Goal: Information Seeking & Learning: Learn about a topic

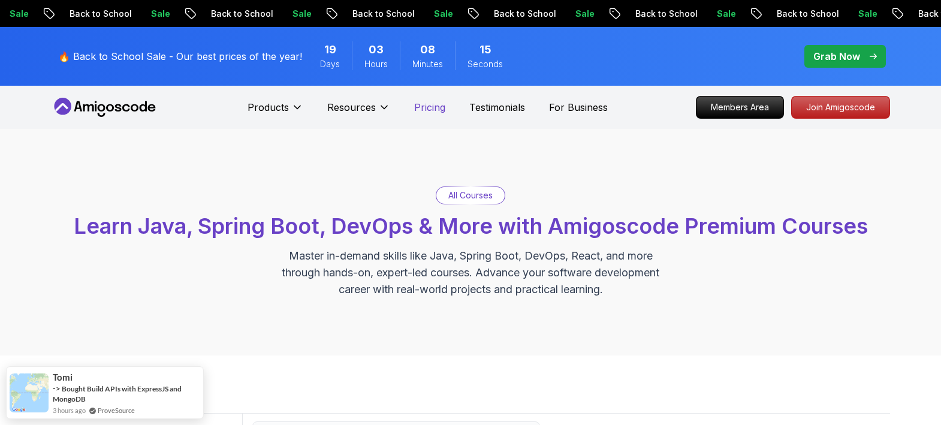
click at [414, 115] on p "Pricing" at bounding box center [429, 107] width 31 height 14
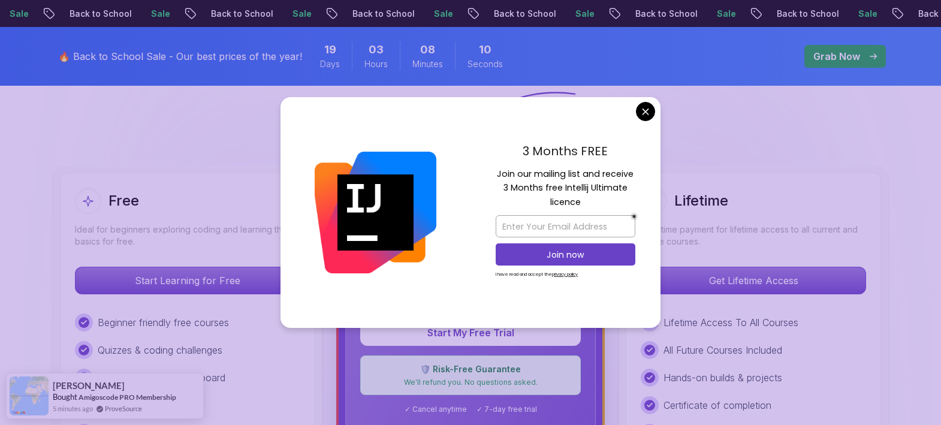
scroll to position [492, 0]
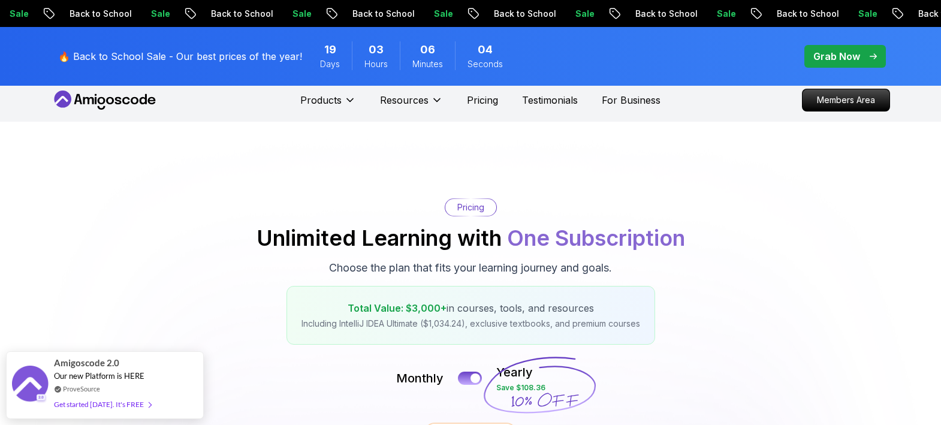
scroll to position [0, 0]
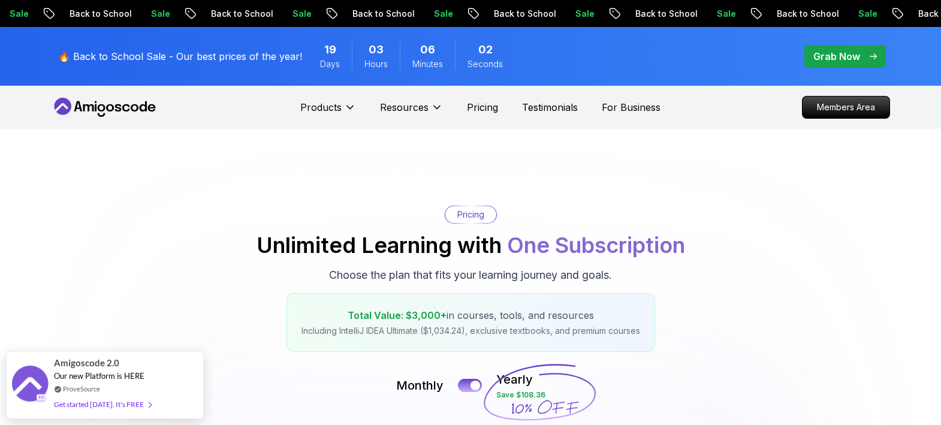
drag, startPoint x: 110, startPoint y: 128, endPoint x: 130, endPoint y: 220, distance: 94.6
click at [110, 117] on icon at bounding box center [105, 107] width 108 height 19
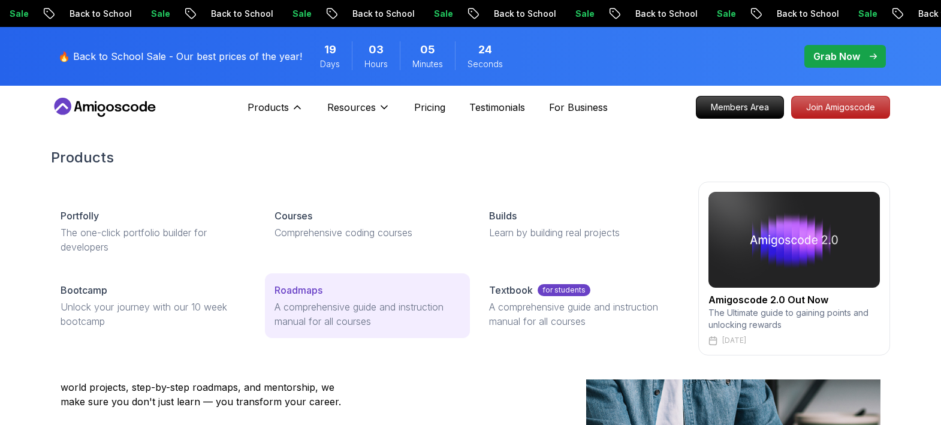
click at [293, 297] on p "Roadmaps" at bounding box center [299, 290] width 48 height 14
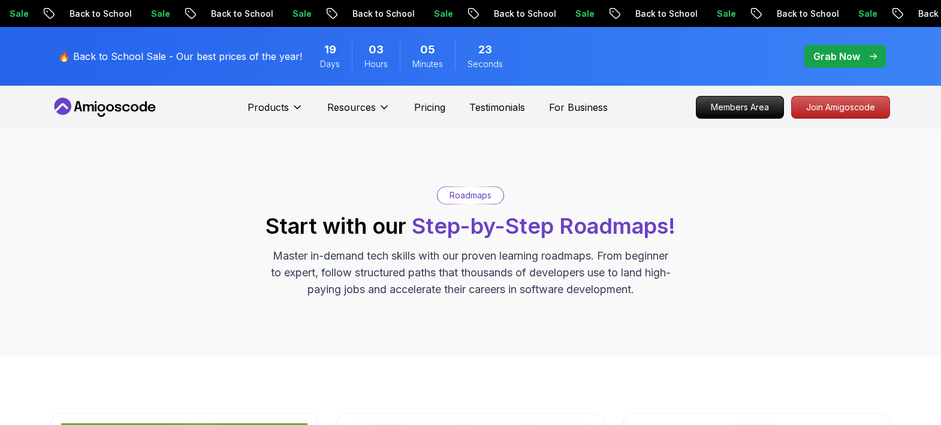
click at [940, 80] on div "🔥 Back to School Sale - Our best prices of the year! 19 Days 03 Hours 05 Minute…" at bounding box center [470, 56] width 941 height 59
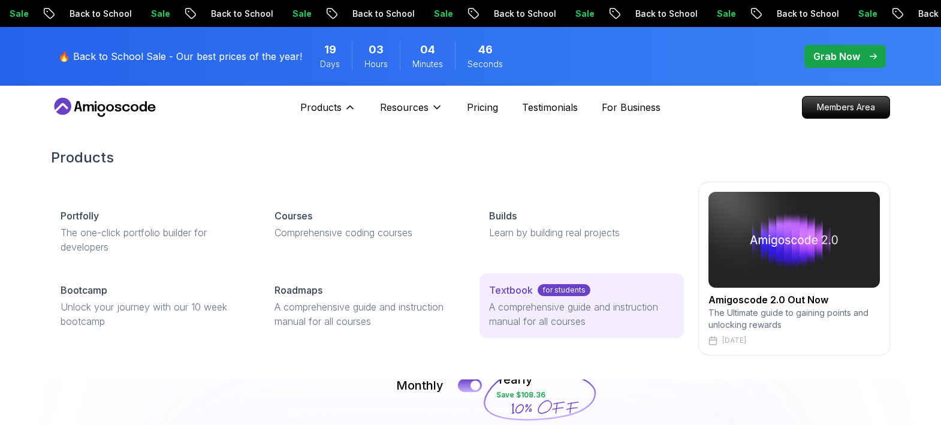
drag, startPoint x: 282, startPoint y: 338, endPoint x: 603, endPoint y: 345, distance: 320.9
click at [282, 297] on p "Roadmaps" at bounding box center [299, 290] width 48 height 14
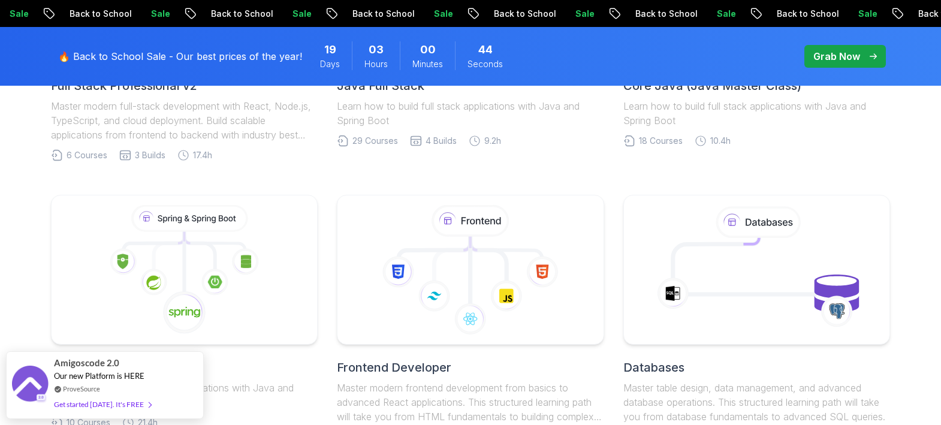
scroll to position [494, 0]
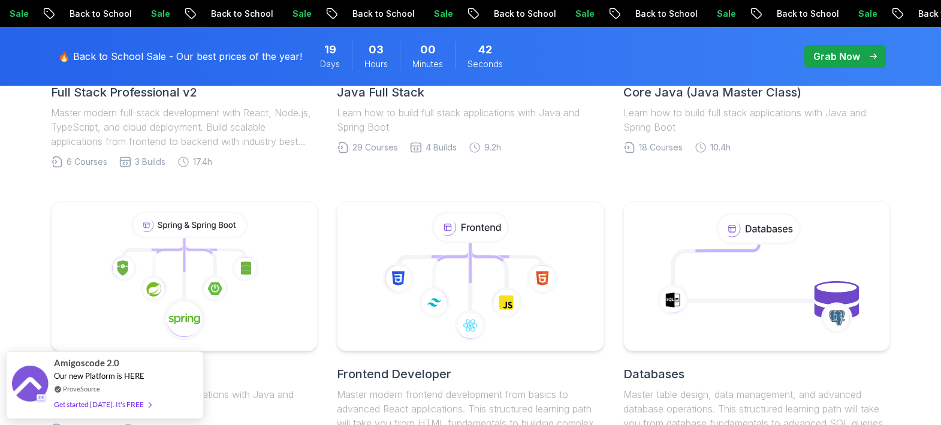
click at [356, 101] on h2 "Java Full Stack" at bounding box center [470, 92] width 267 height 17
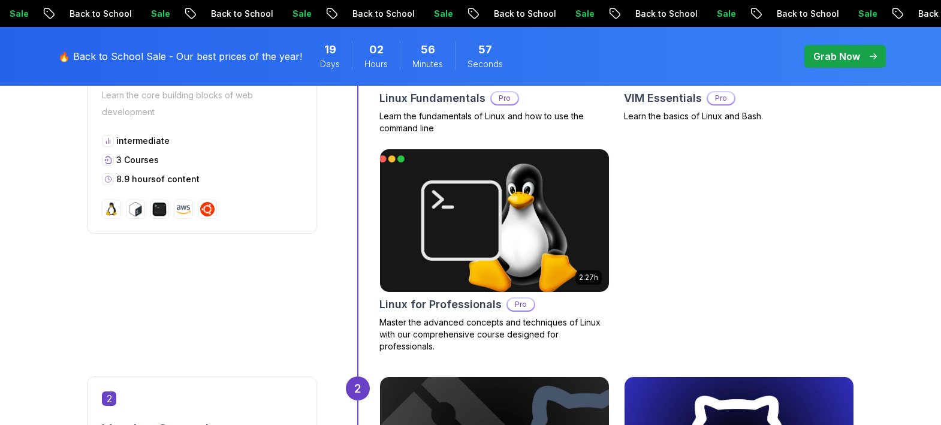
scroll to position [703, 0]
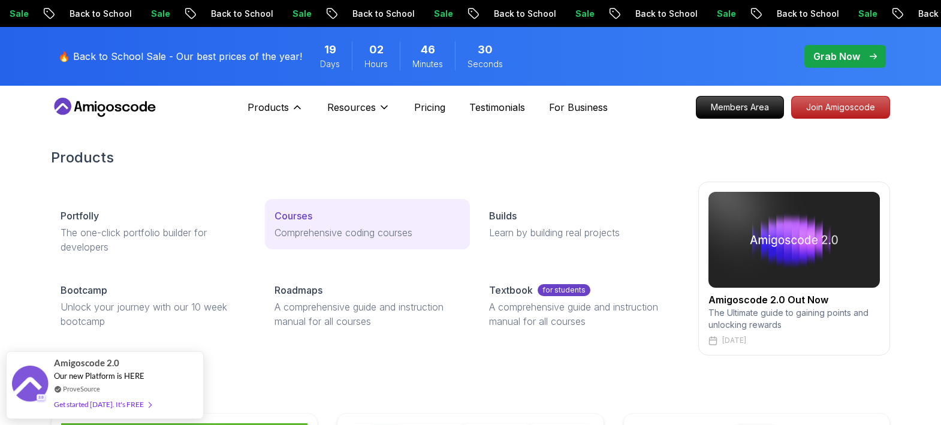
click at [288, 223] on p "Courses" at bounding box center [294, 216] width 38 height 14
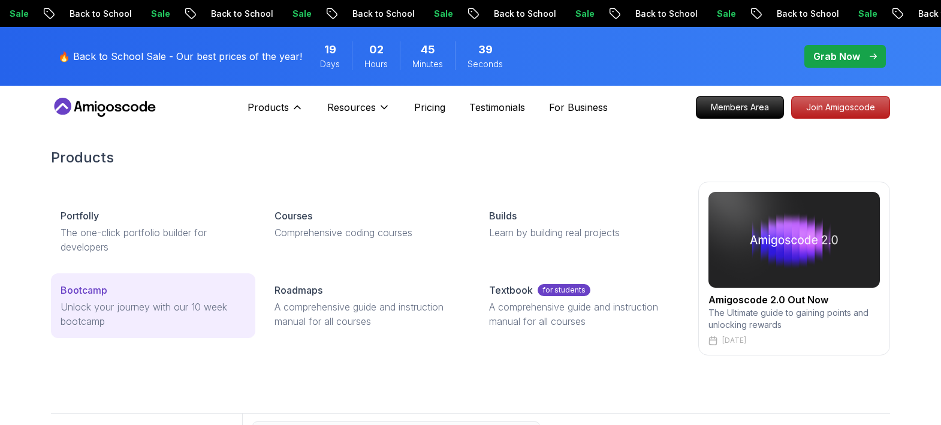
drag, startPoint x: 88, startPoint y: 344, endPoint x: 189, endPoint y: 345, distance: 100.7
click at [88, 297] on p "Bootcamp" at bounding box center [84, 290] width 47 height 14
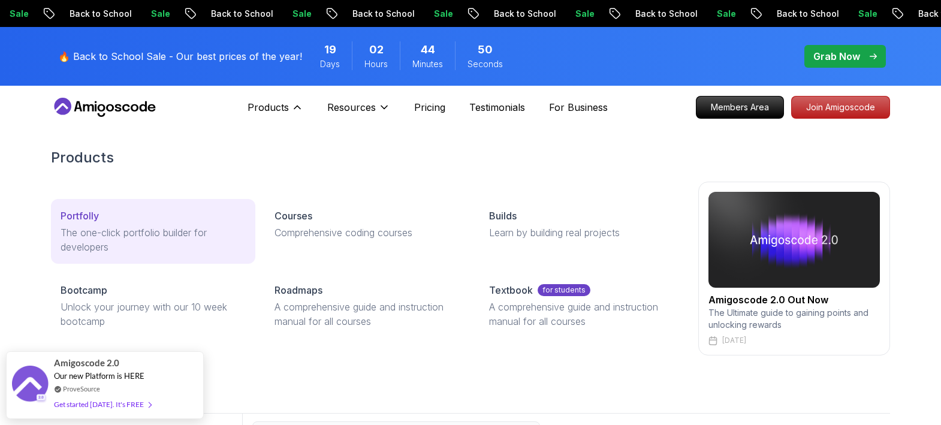
click at [99, 223] on p "Portfolly" at bounding box center [80, 216] width 38 height 14
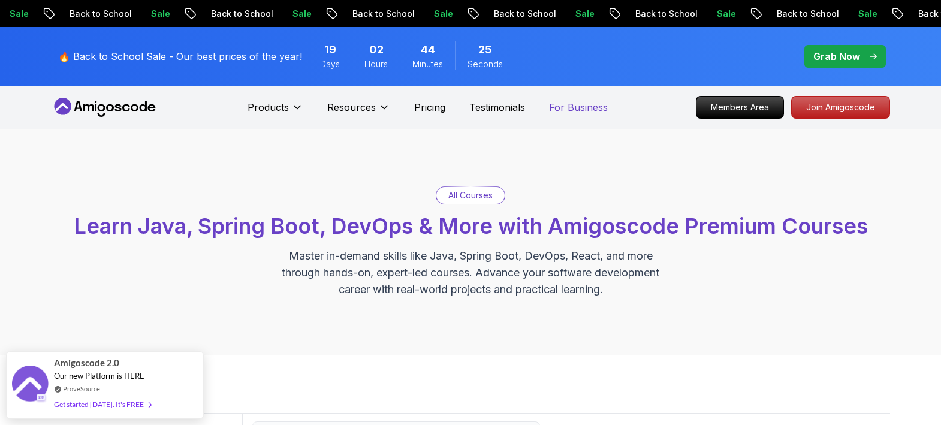
click at [608, 115] on p "For Business" at bounding box center [578, 107] width 59 height 14
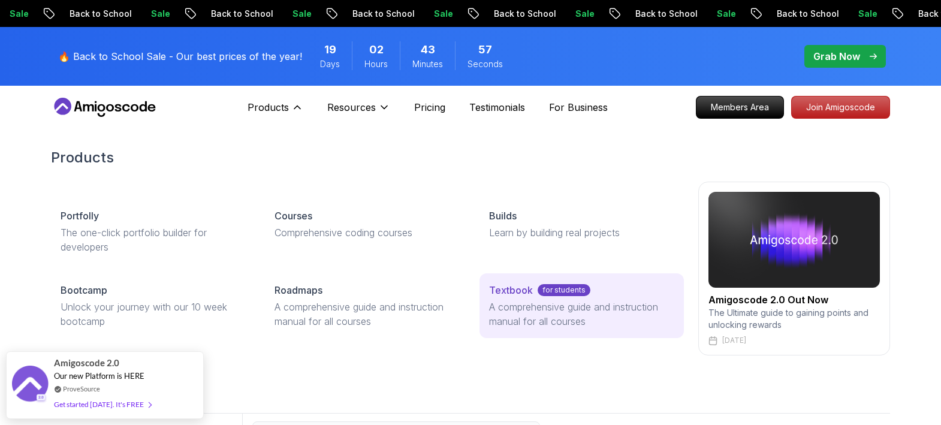
click at [489, 297] on p "Textbook" at bounding box center [511, 290] width 44 height 14
